Goal: Check status

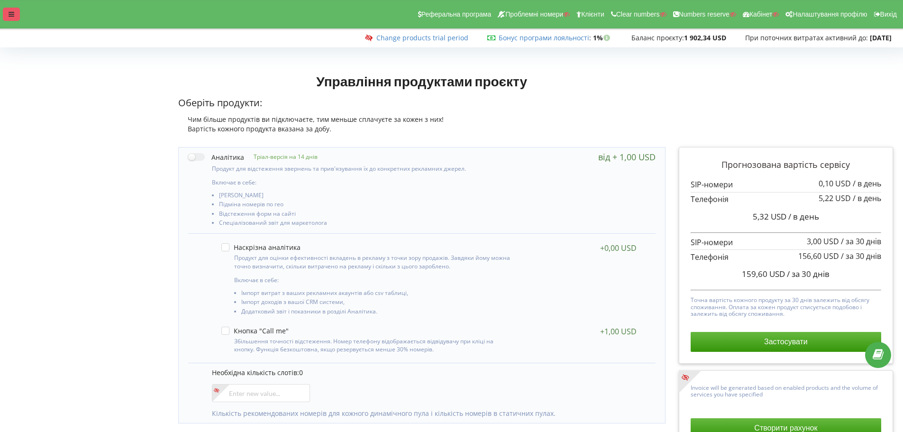
click at [14, 14] on div at bounding box center [11, 14] width 17 height 13
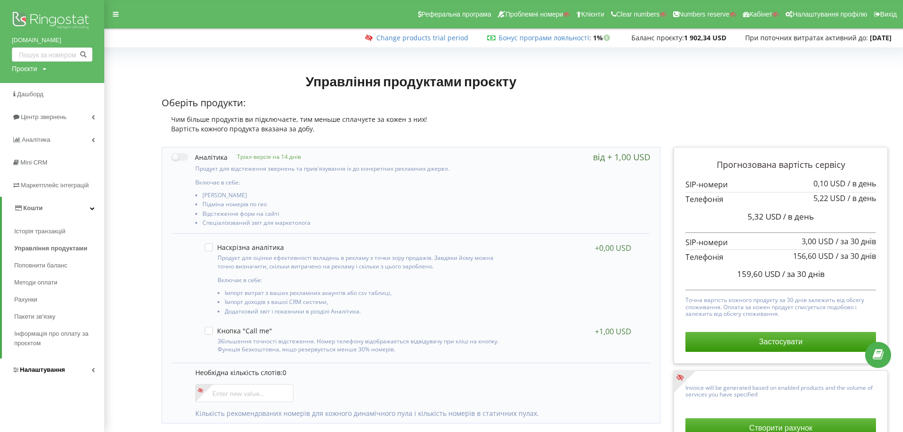
click at [42, 372] on span "Налаштування" at bounding box center [42, 369] width 45 height 7
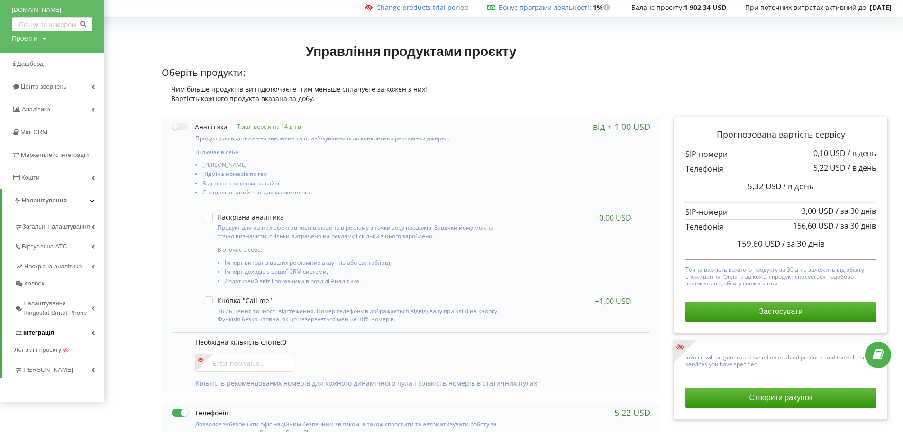
scroll to position [47, 0]
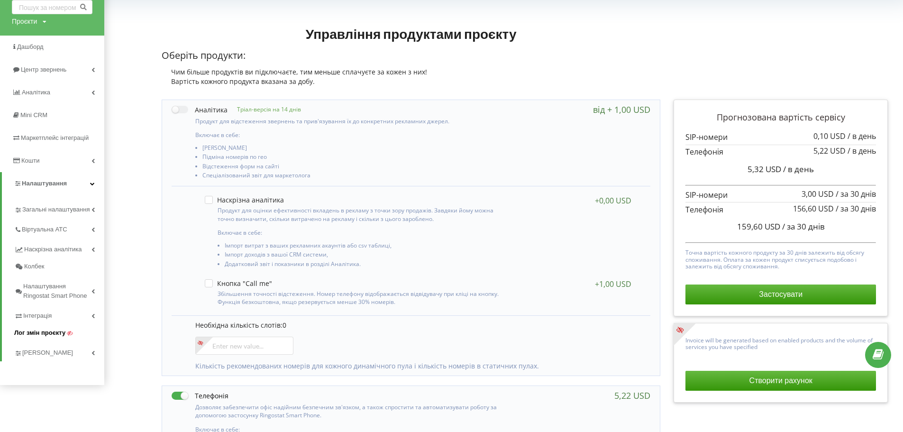
click at [37, 332] on span "Лог змін проєкту" at bounding box center [39, 332] width 51 height 9
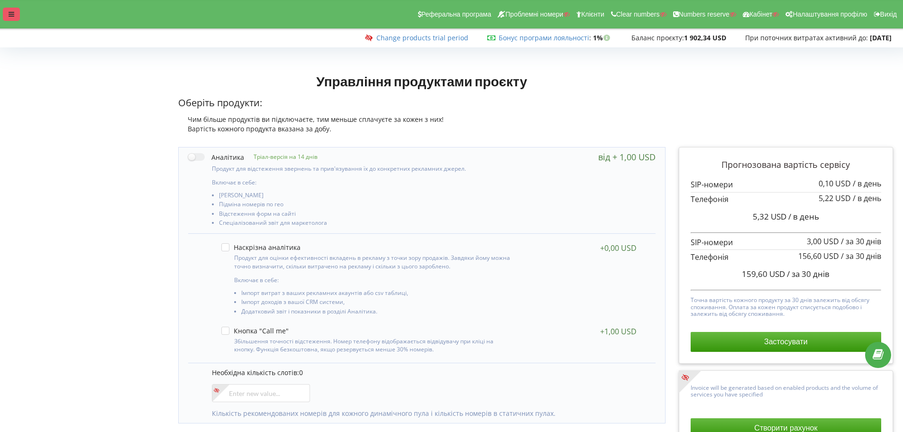
click at [15, 19] on div at bounding box center [11, 14] width 17 height 13
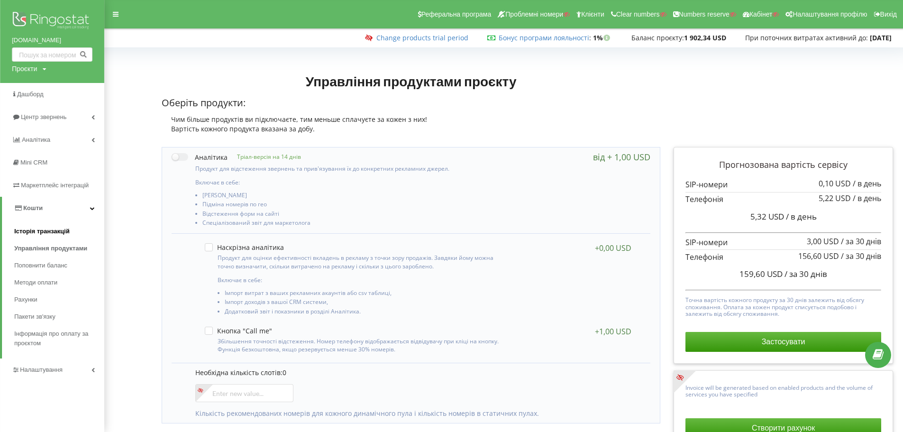
click at [39, 235] on span "Історія транзакцій" at bounding box center [41, 231] width 55 height 9
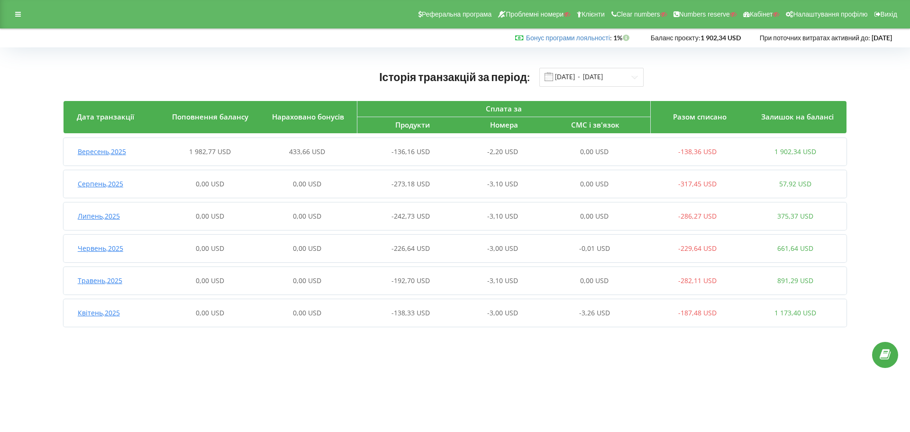
click at [116, 155] on span "Вересень , 2025" at bounding box center [102, 151] width 48 height 9
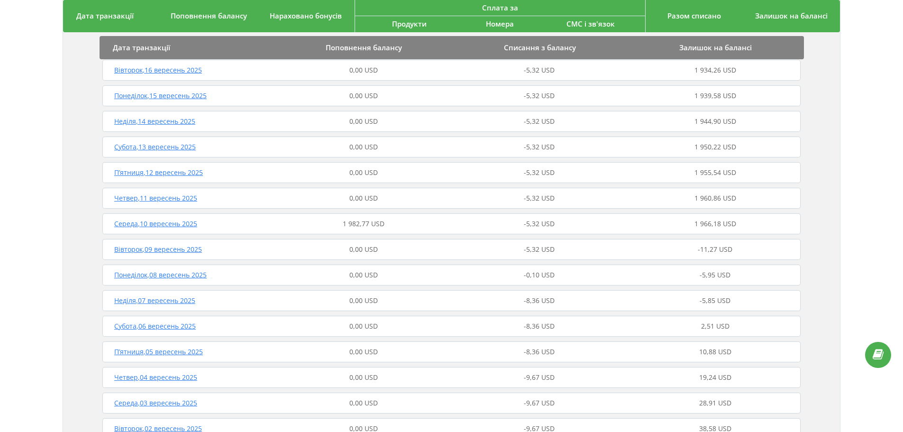
scroll to position [332, 0]
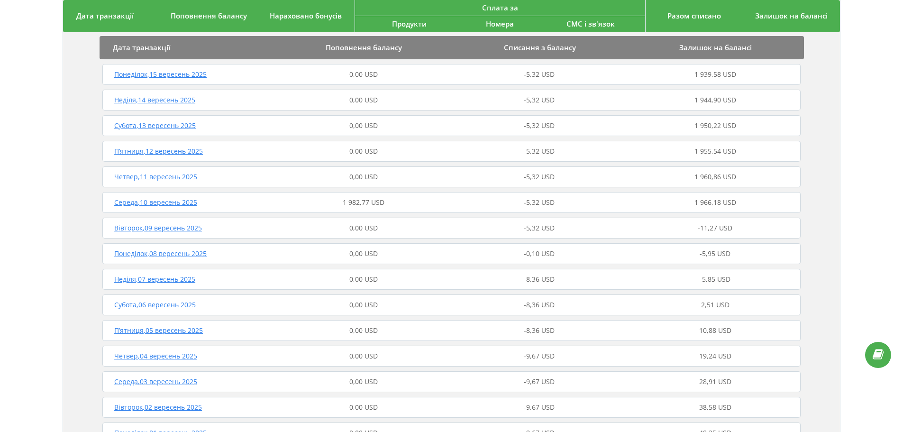
click at [163, 308] on span "Субота , 06 вересень 2025" at bounding box center [155, 304] width 82 height 9
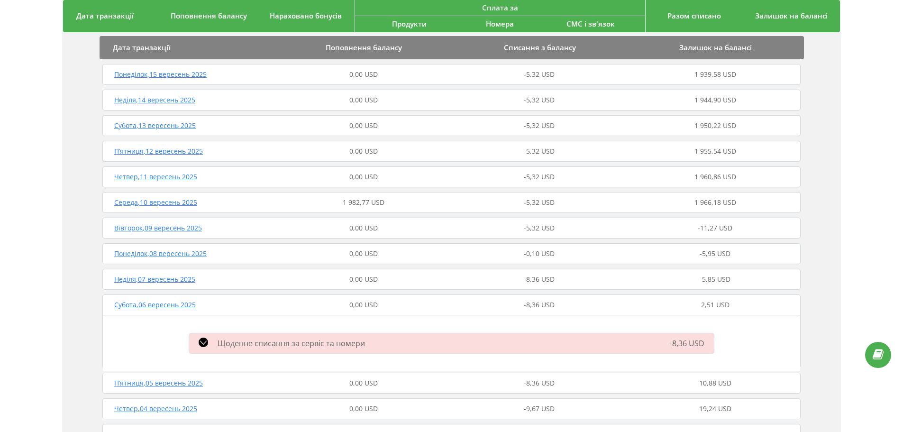
click at [185, 280] on span "Неділя , 07 вересень 2025" at bounding box center [154, 278] width 81 height 9
